Goal: Task Accomplishment & Management: Use online tool/utility

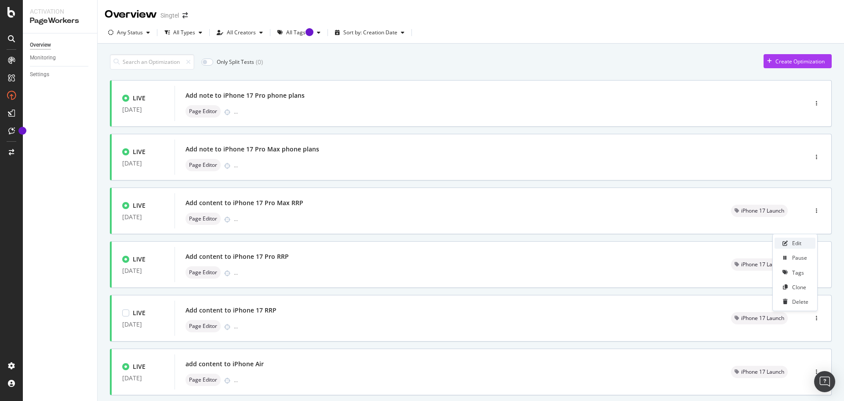
click at [789, 242] on div "Edit" at bounding box center [795, 242] width 41 height 11
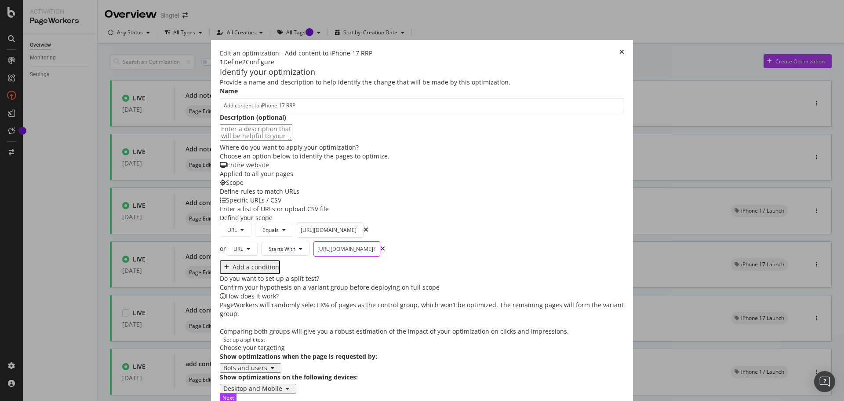
scroll to position [0, 87]
drag, startPoint x: 303, startPoint y: 321, endPoint x: 548, endPoint y: 336, distance: 245.9
click at [548, 336] on div "Provide a name and description to help identify the change that will be made by…" at bounding box center [422, 236] width 405 height 316
click at [234, 394] on div "Next" at bounding box center [228, 397] width 11 height 7
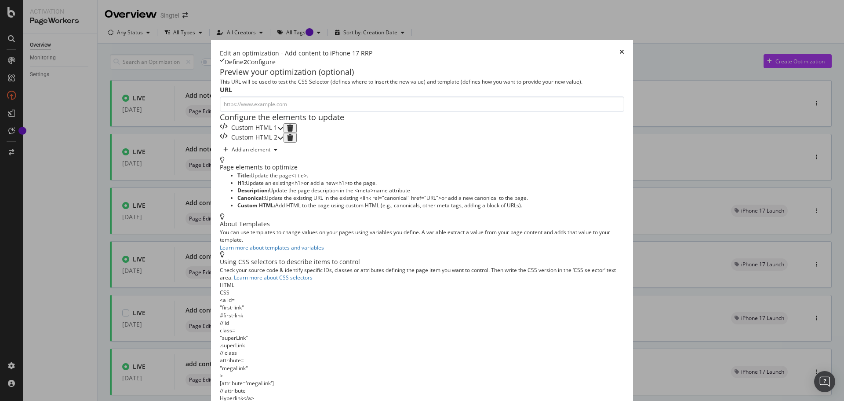
click at [277, 133] on div "Custom HTML 1" at bounding box center [249, 128] width 58 height 10
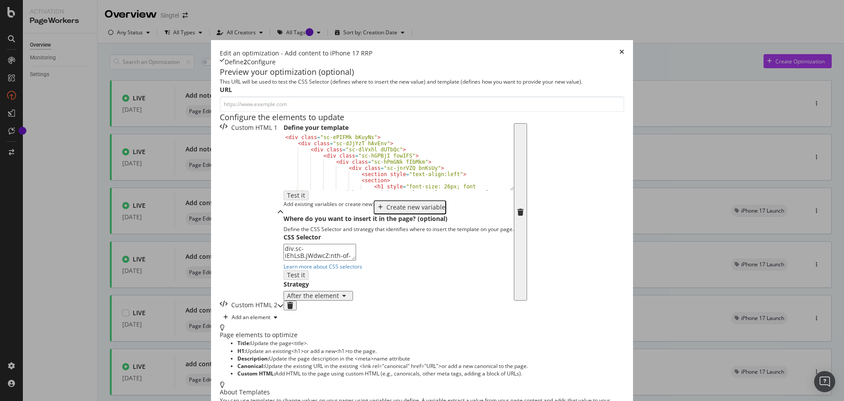
type textarea "<div class="sc-ePIFMk bKuyNs">"
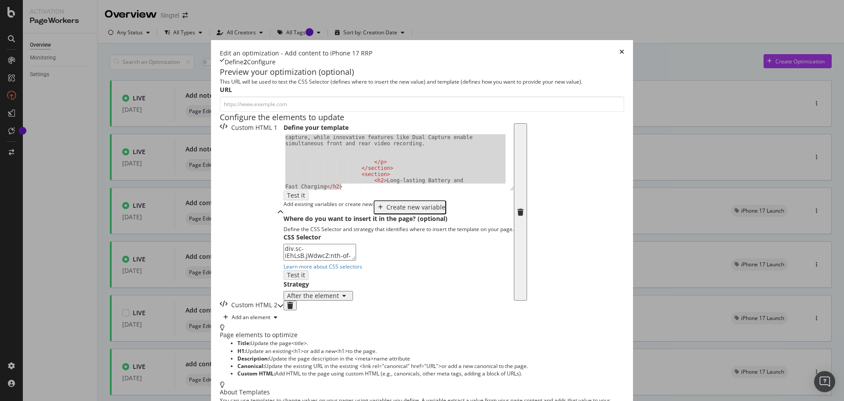
scroll to position [1090, 0]
drag, startPoint x: 171, startPoint y: 207, endPoint x: 375, endPoint y: 376, distance: 263.9
click at [372, 380] on div "Edit an optimization - Add content to iPhone 17 RRP Define 2 Configure Preview …" at bounding box center [422, 314] width 422 height 548
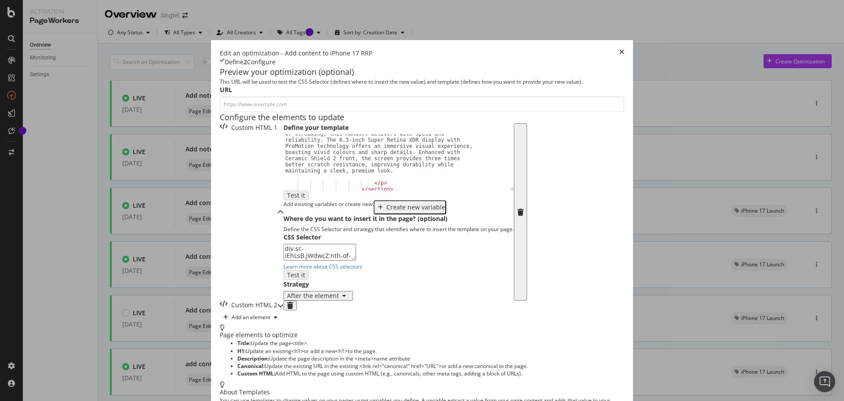
scroll to position [207, 0]
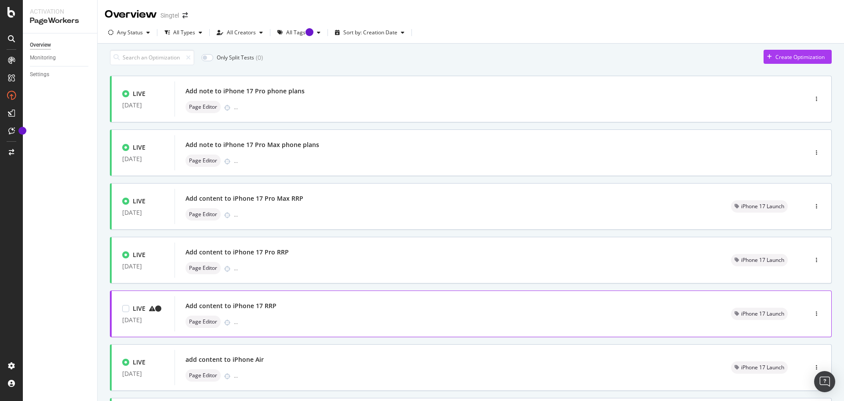
click at [287, 317] on div "Add content to iPhone 17 RRP Page Editor ..." at bounding box center [448, 313] width 525 height 28
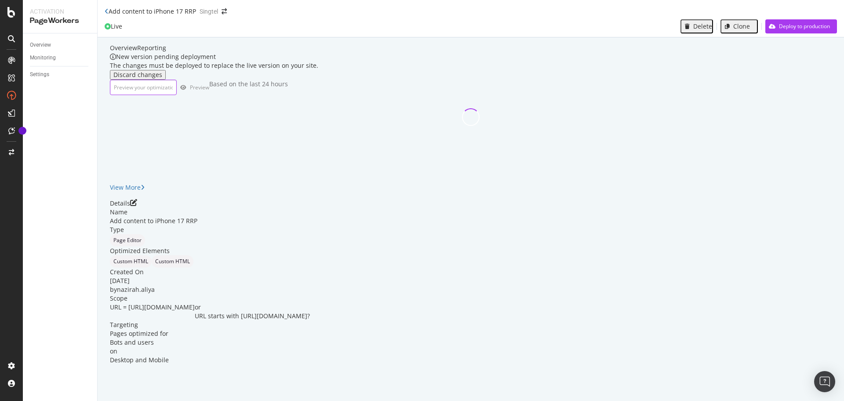
click at [166, 95] on input "url" at bounding box center [143, 87] width 67 height 15
paste input "[URL][DOMAIN_NAME]"
type input "[URL][DOMAIN_NAME]"
click at [214, 91] on div "Preview" at bounding box center [202, 87] width 23 height 7
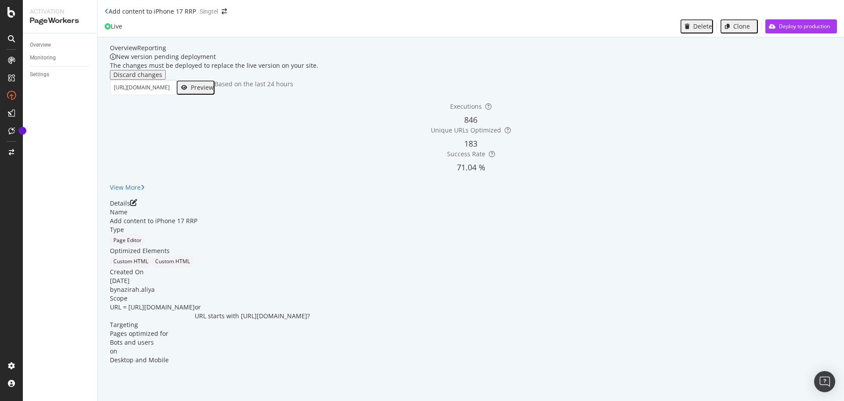
scroll to position [30, 0]
click at [815, 22] on div "Deploy to production" at bounding box center [804, 25] width 51 height 7
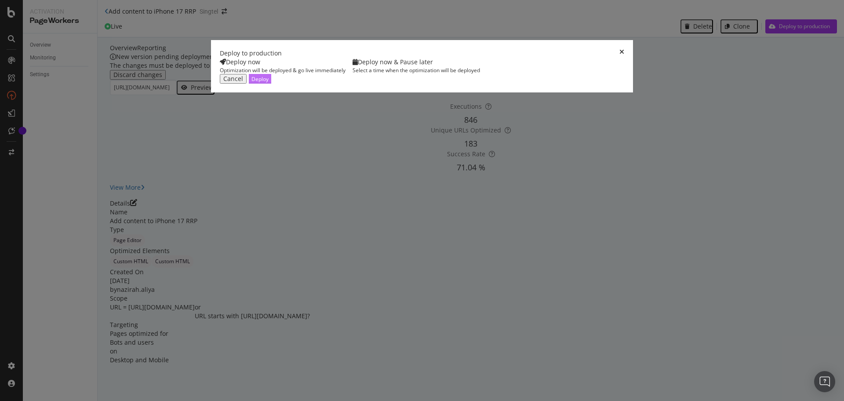
drag, startPoint x: 501, startPoint y: 252, endPoint x: 524, endPoint y: 252, distance: 22.4
click at [269, 83] on div "Deploy" at bounding box center [260, 78] width 17 height 7
